Goal: Navigation & Orientation: Find specific page/section

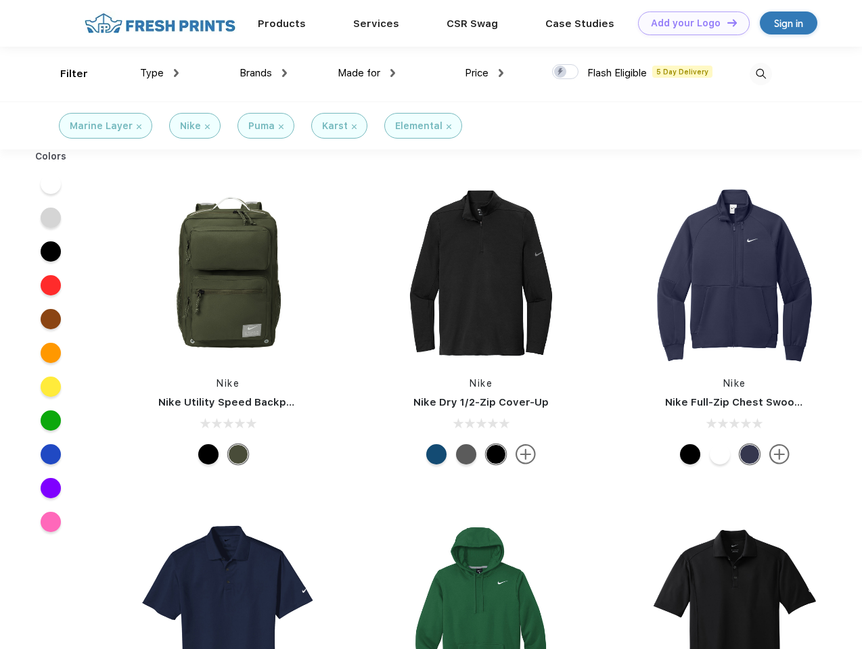
click at [689, 23] on link "Add your Logo Design Tool" at bounding box center [694, 23] width 112 height 24
click at [0, 0] on div "Design Tool" at bounding box center [0, 0] width 0 height 0
click at [726, 22] on link "Add your Logo Design Tool" at bounding box center [694, 23] width 112 height 24
click at [65, 74] on div "Filter" at bounding box center [74, 74] width 28 height 16
click at [160, 73] on span "Type" at bounding box center [152, 73] width 24 height 12
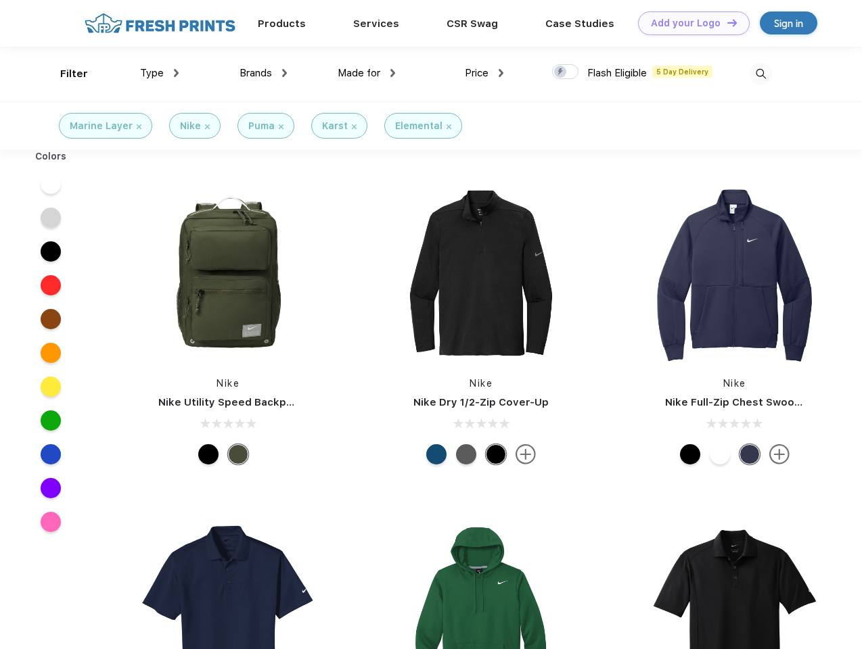
click at [263, 73] on span "Brands" at bounding box center [255, 73] width 32 height 12
click at [367, 73] on span "Made for" at bounding box center [359, 73] width 43 height 12
click at [484, 73] on span "Price" at bounding box center [477, 73] width 24 height 12
click at [565, 72] on div at bounding box center [565, 71] width 26 height 15
click at [561, 72] on input "checkbox" at bounding box center [556, 68] width 9 height 9
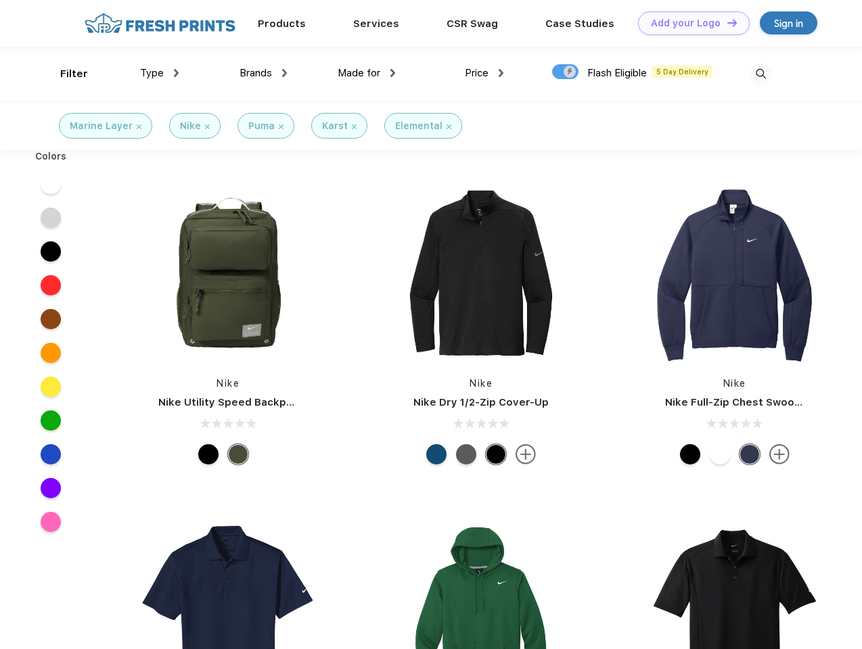
click at [760, 74] on img at bounding box center [760, 74] width 22 height 22
